Goal: Task Accomplishment & Management: Manage account settings

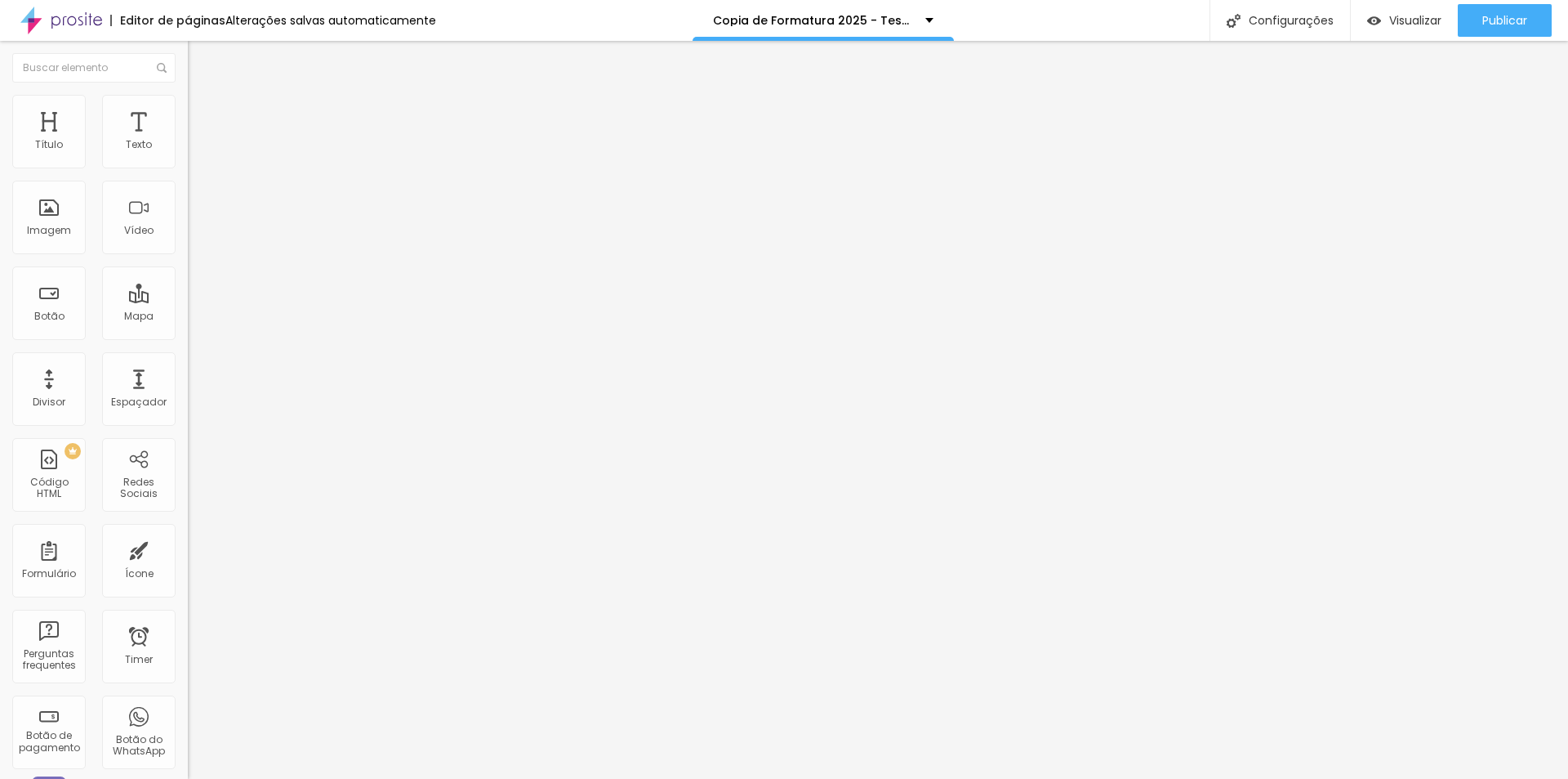
radio input "true"
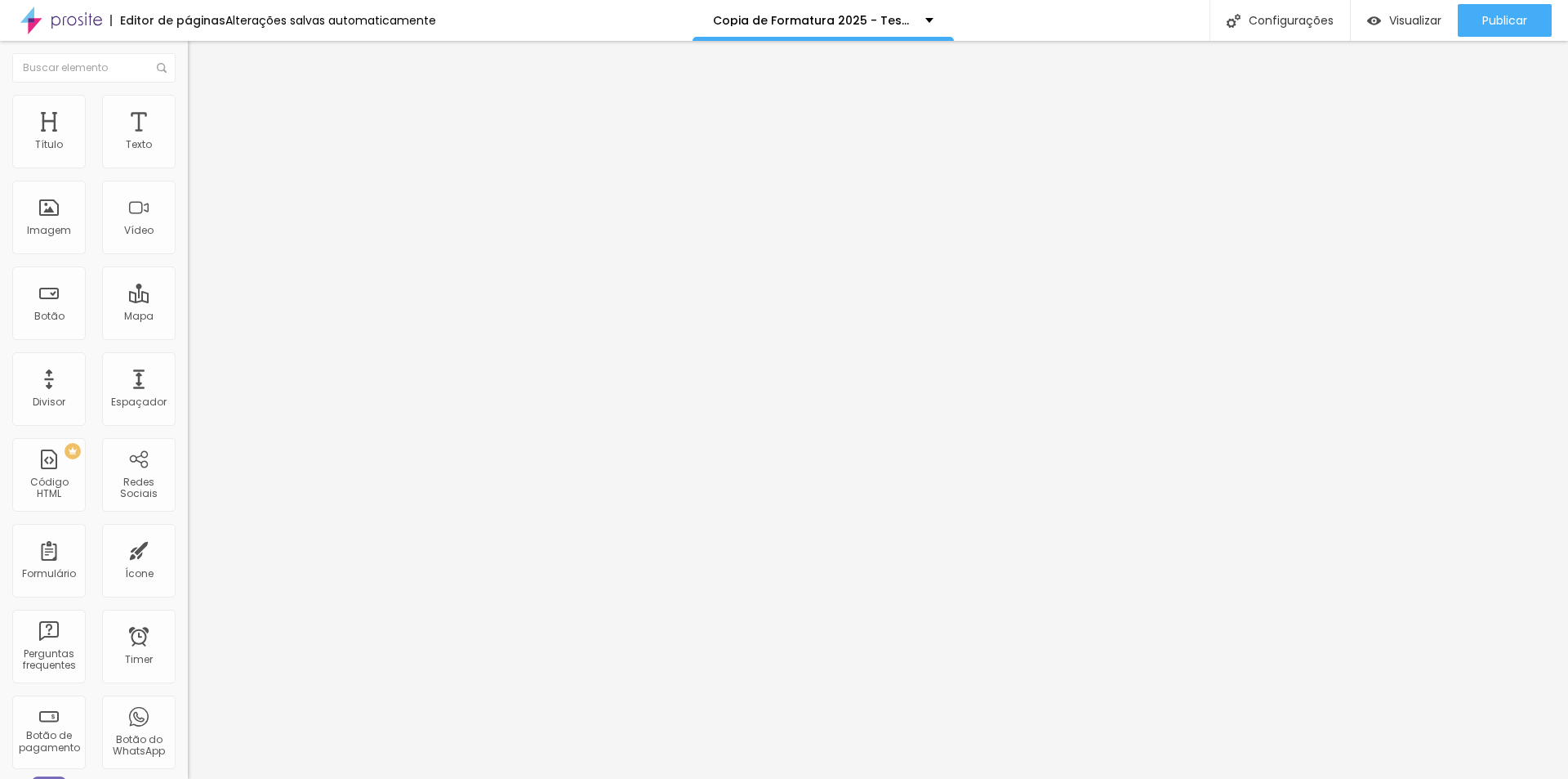
radio input "true"
